Goal: Navigation & Orientation: Find specific page/section

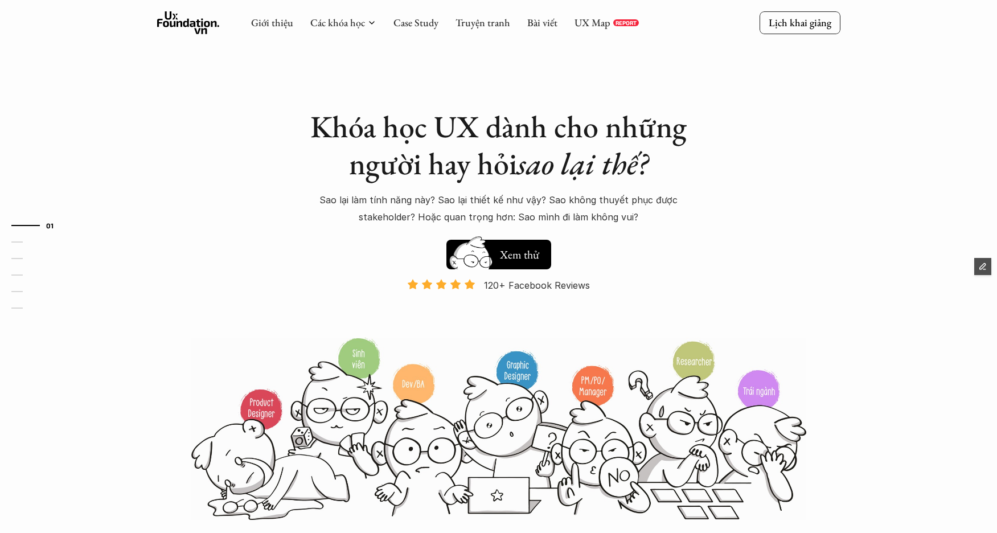
click at [93, 69] on div "01 02 03 04 05 06" at bounding box center [57, 266] width 114 height 533
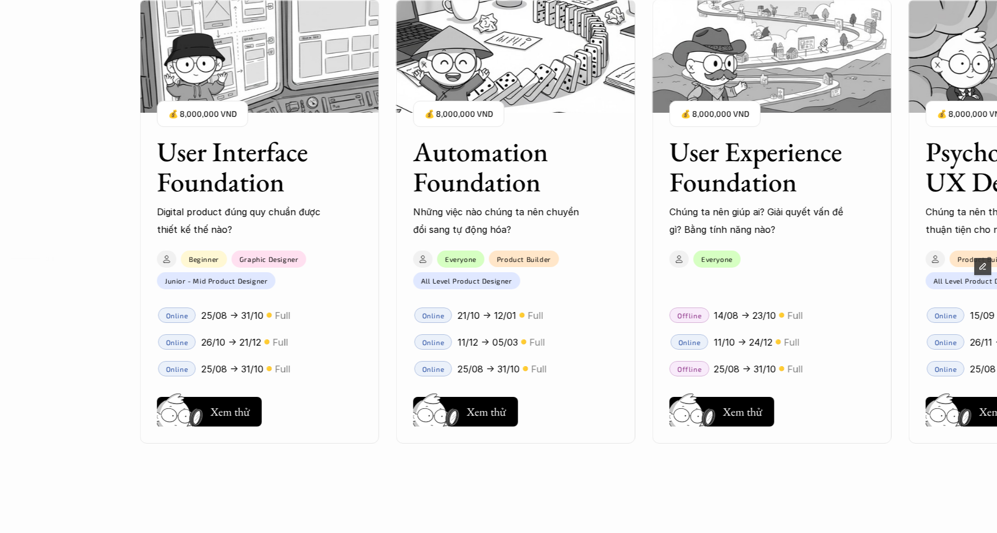
scroll to position [1084, 0]
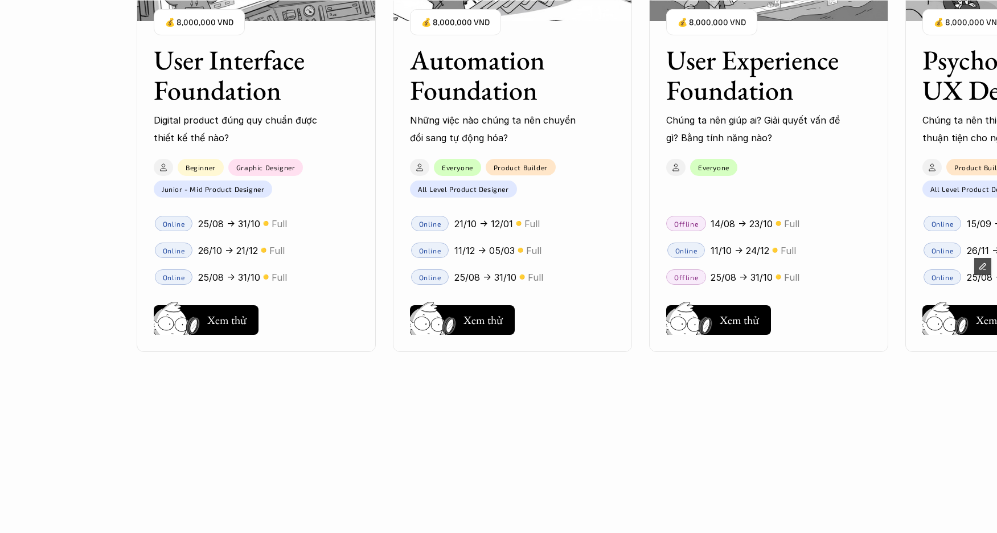
scroll to position [1162, 0]
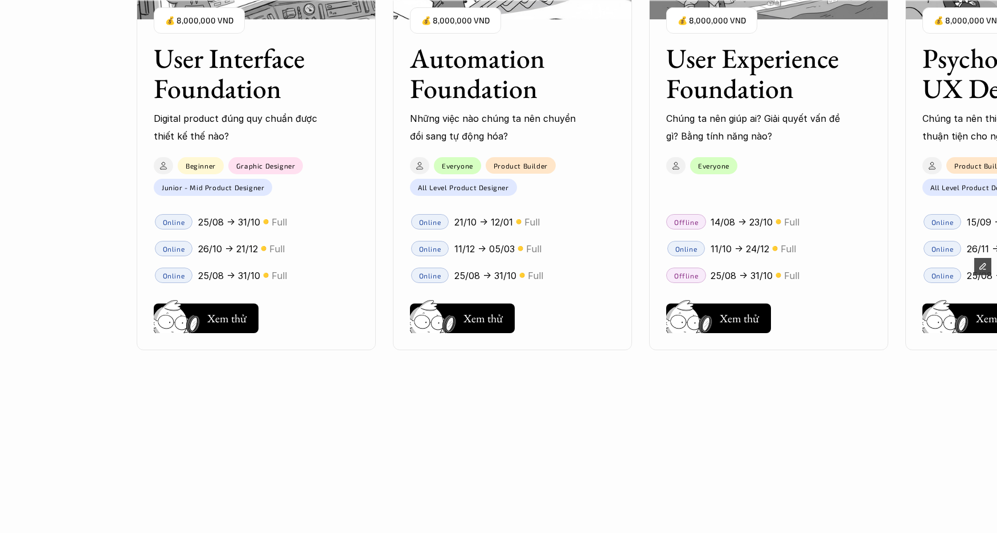
click at [60, 340] on div "01 02 03 04 05 06" at bounding box center [57, 266] width 114 height 533
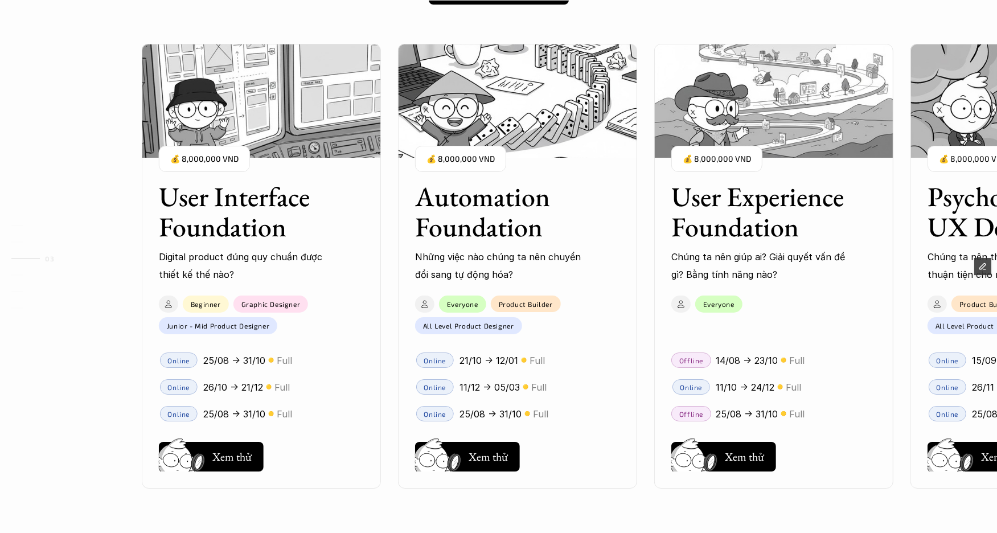
scroll to position [1025, 0]
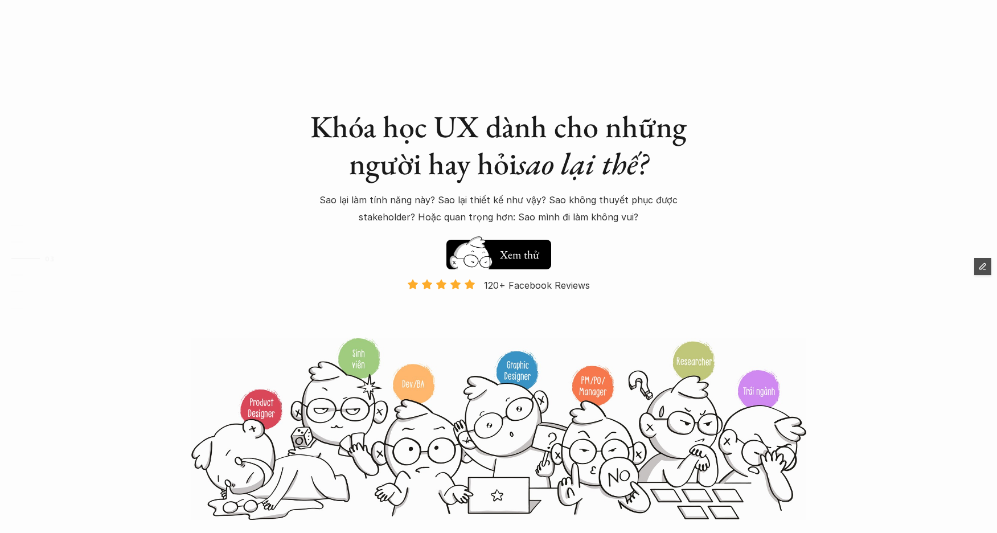
scroll to position [1025, 0]
